Goal: Find specific page/section: Find specific page/section

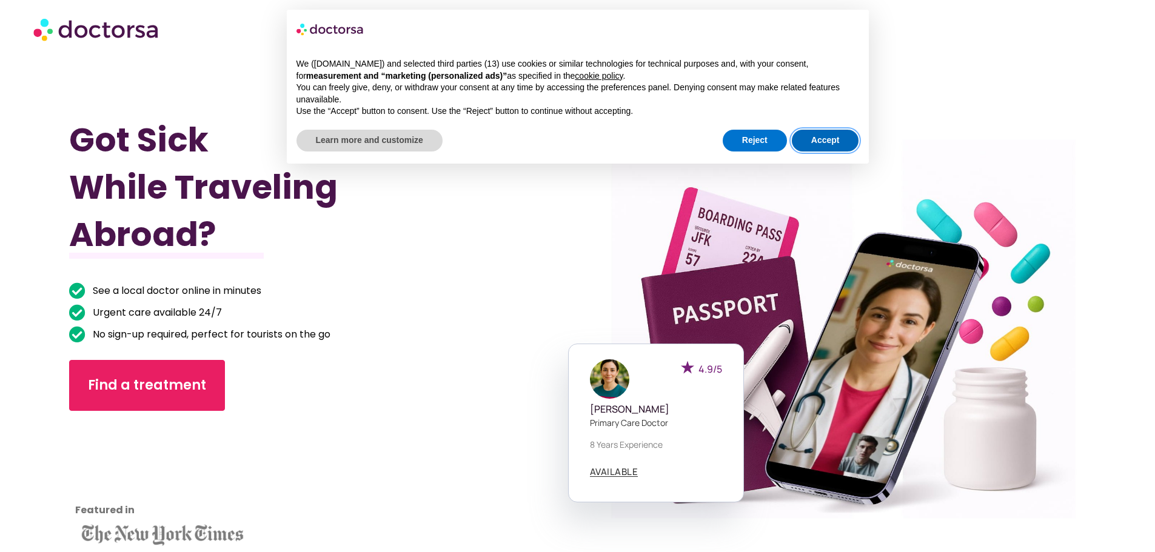
click at [837, 144] on button "Accept" at bounding box center [825, 141] width 67 height 22
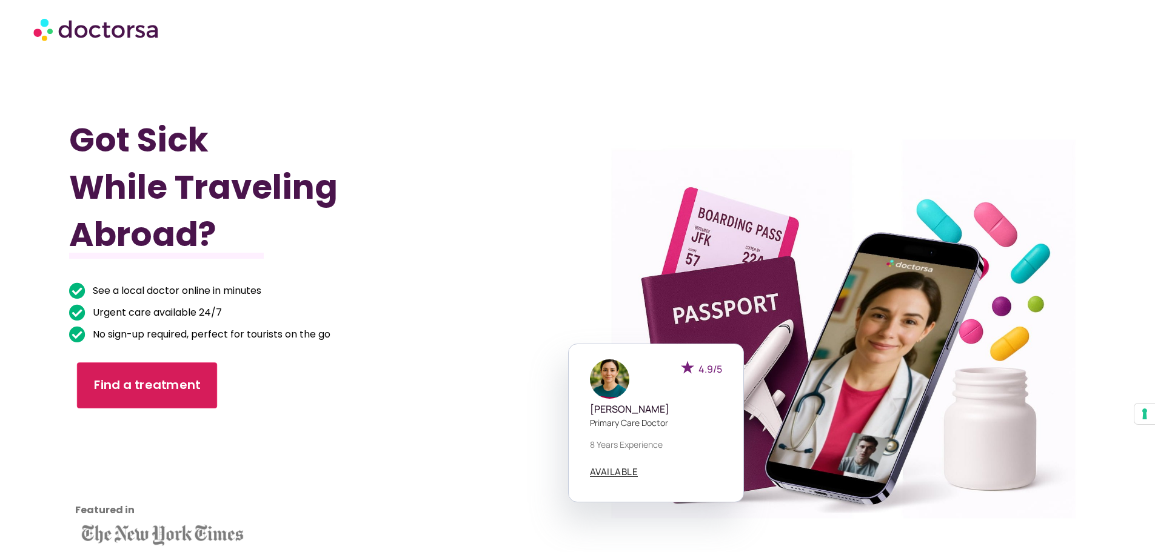
click at [166, 381] on span "Find a treatment" at bounding box center [147, 386] width 107 height 18
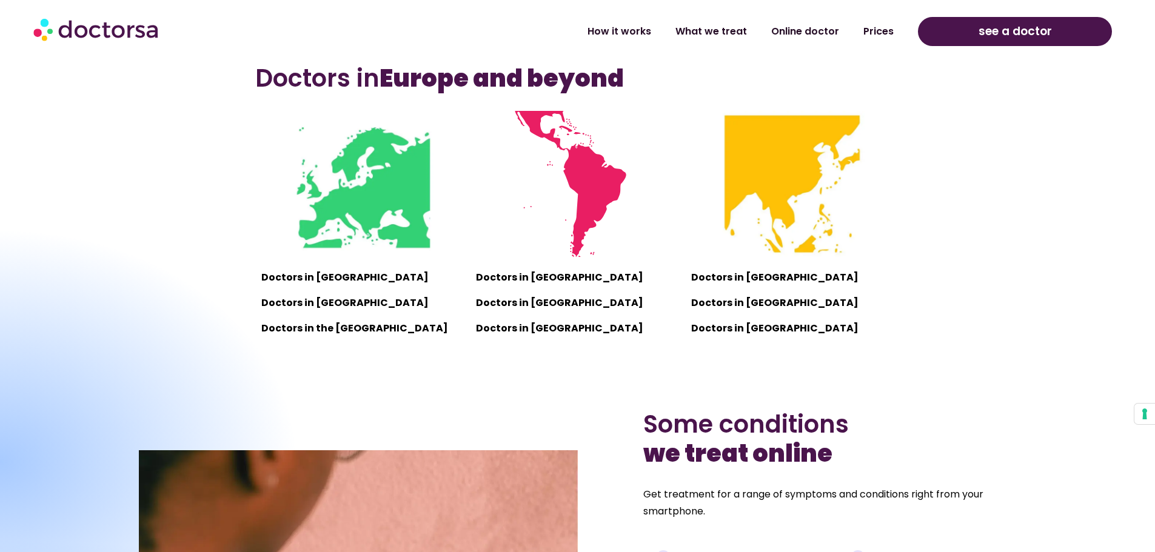
scroll to position [1091, 0]
